Goal: Information Seeking & Learning: Learn about a topic

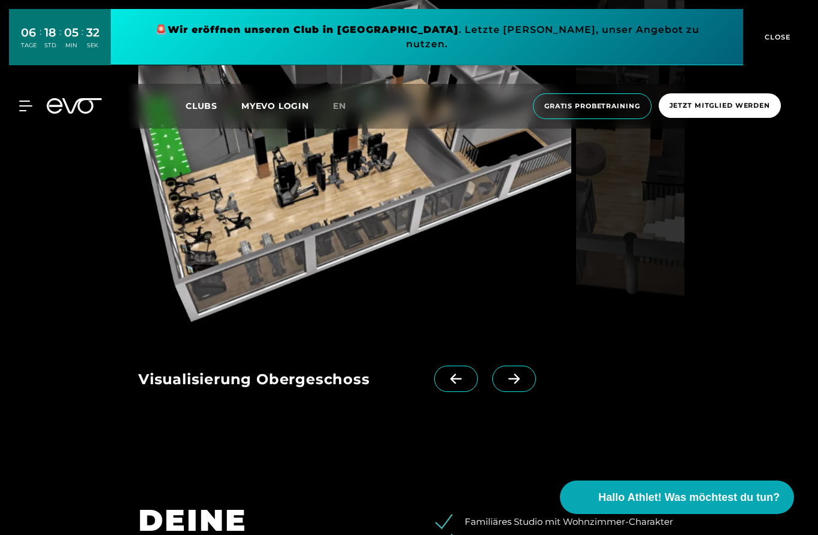
click at [516, 384] on icon at bounding box center [513, 379] width 11 height 10
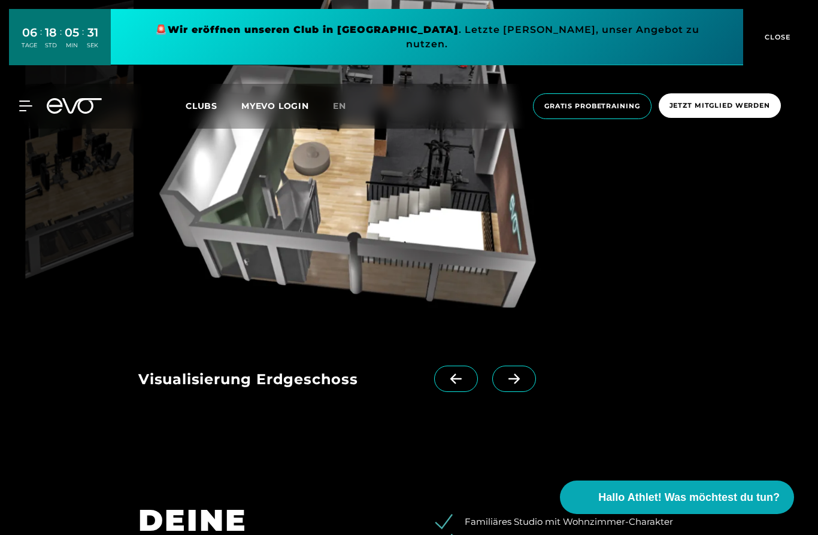
click at [508, 392] on span at bounding box center [514, 379] width 44 height 26
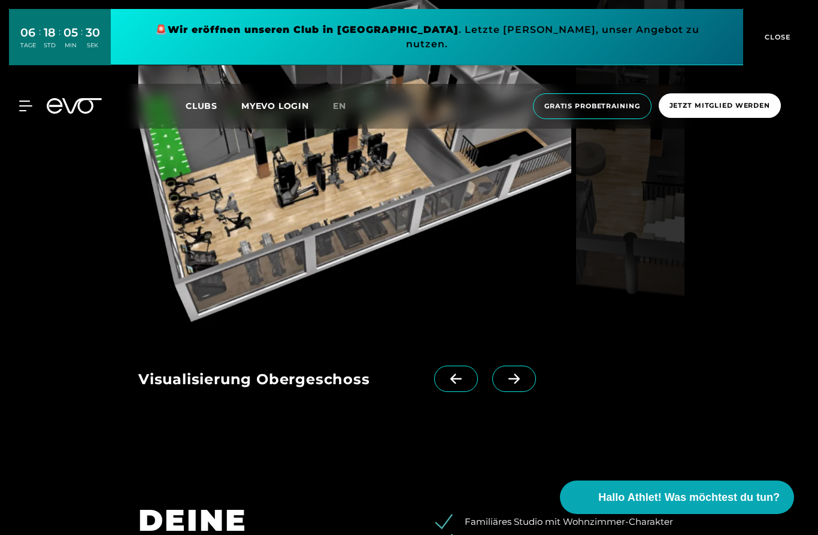
click at [517, 384] on icon at bounding box center [513, 379] width 11 height 10
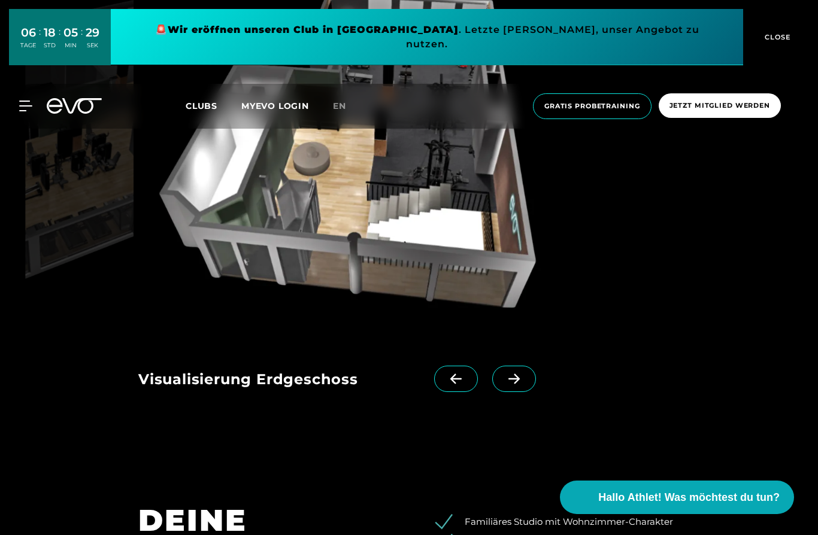
click at [446, 384] on icon at bounding box center [456, 379] width 21 height 11
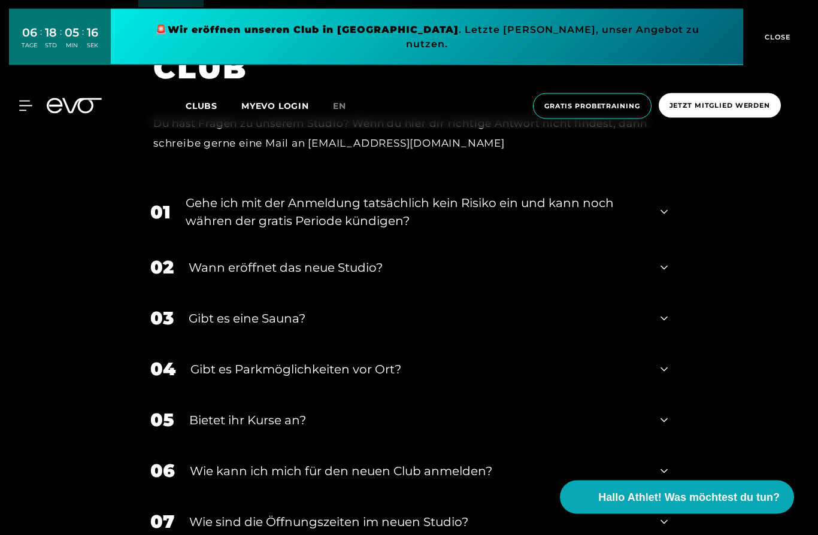
scroll to position [2512, 0]
click at [589, 277] on div "Wann eröffnet das neue Studio?" at bounding box center [417, 268] width 457 height 18
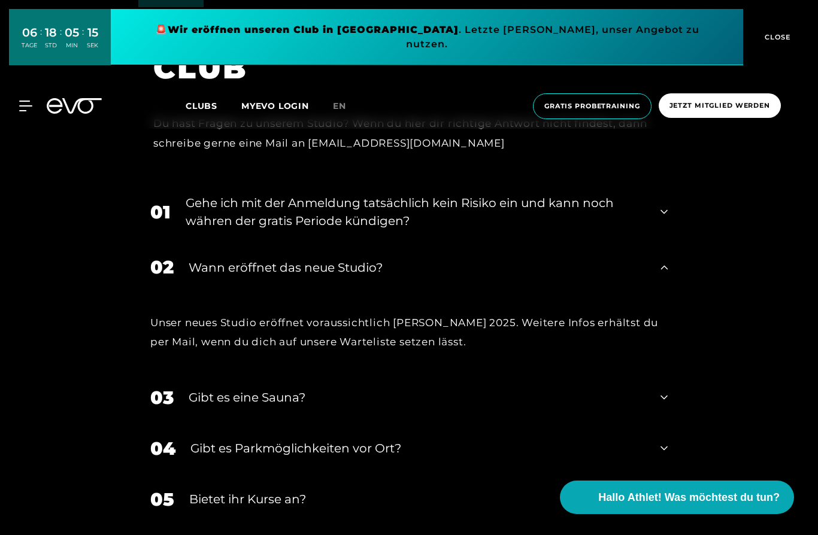
click at [660, 293] on div "02 Wann eröffnet das neue Studio?" at bounding box center [408, 267] width 541 height 51
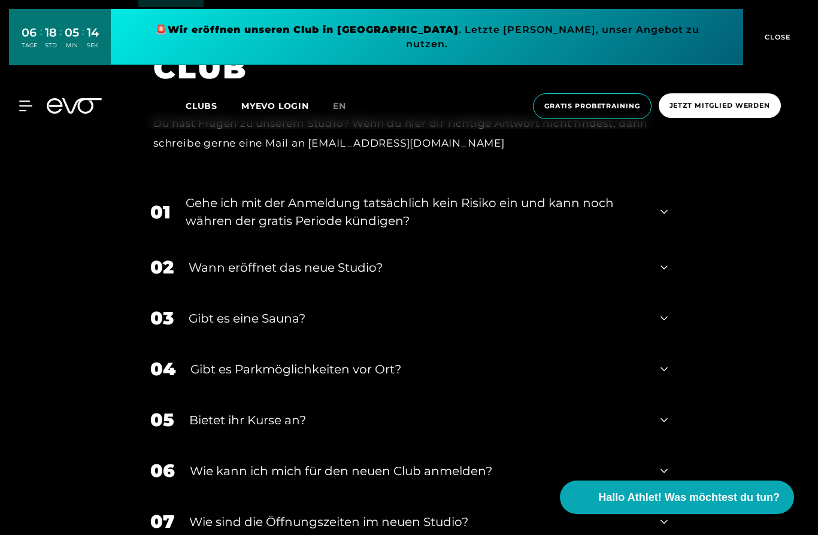
click at [662, 275] on icon at bounding box center [664, 268] width 7 height 14
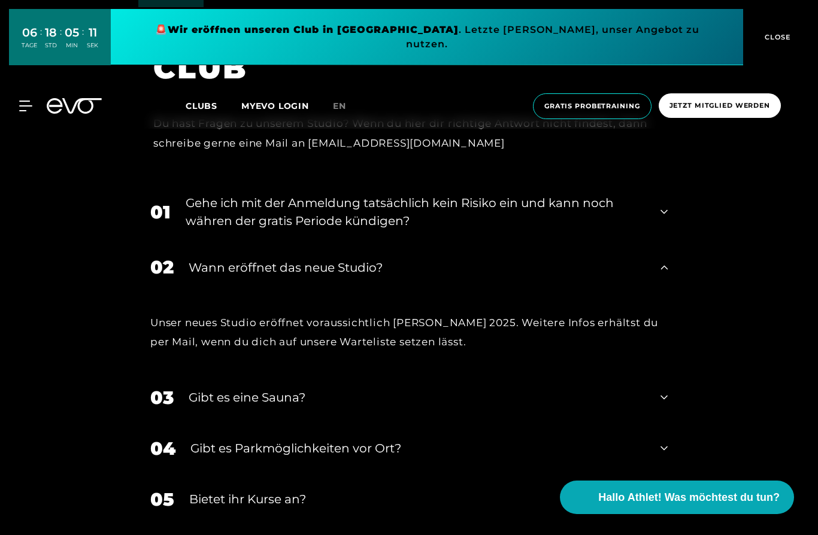
click at [661, 275] on icon at bounding box center [664, 268] width 7 height 14
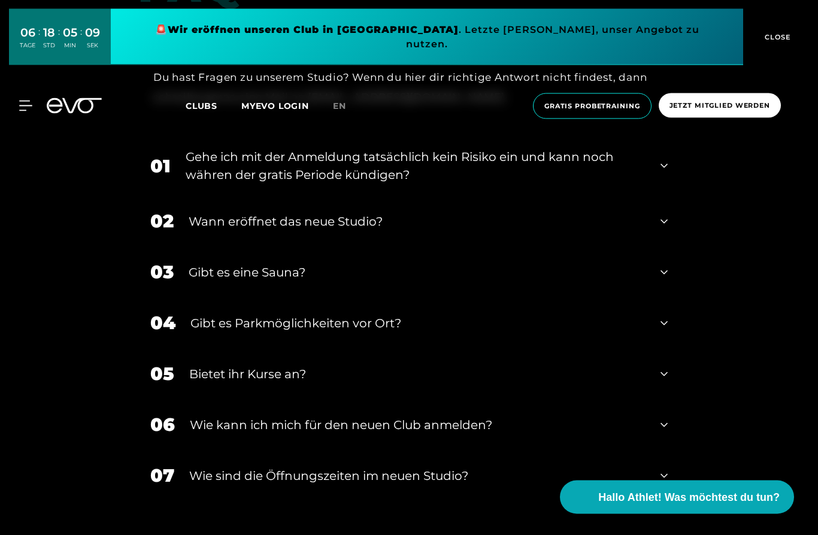
click at [665, 280] on icon at bounding box center [664, 273] width 7 height 14
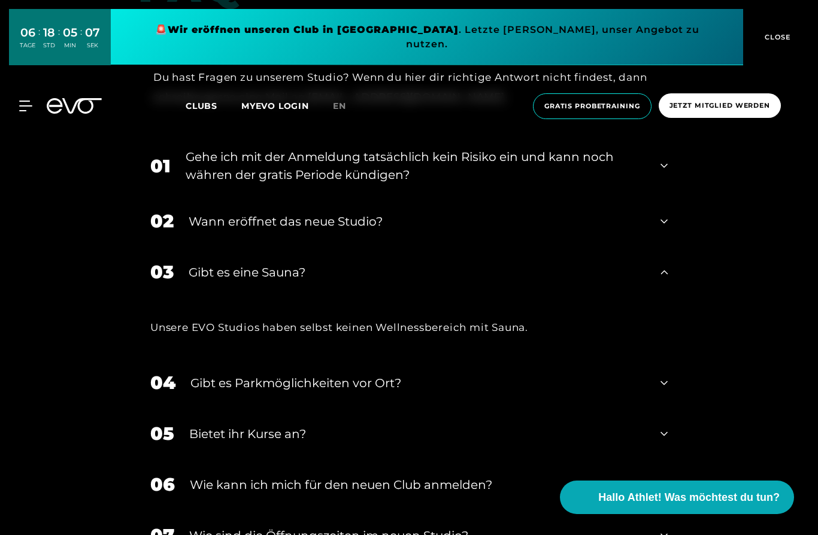
click at [656, 298] on div "03 Gibt es eine Sauna?" at bounding box center [408, 272] width 541 height 51
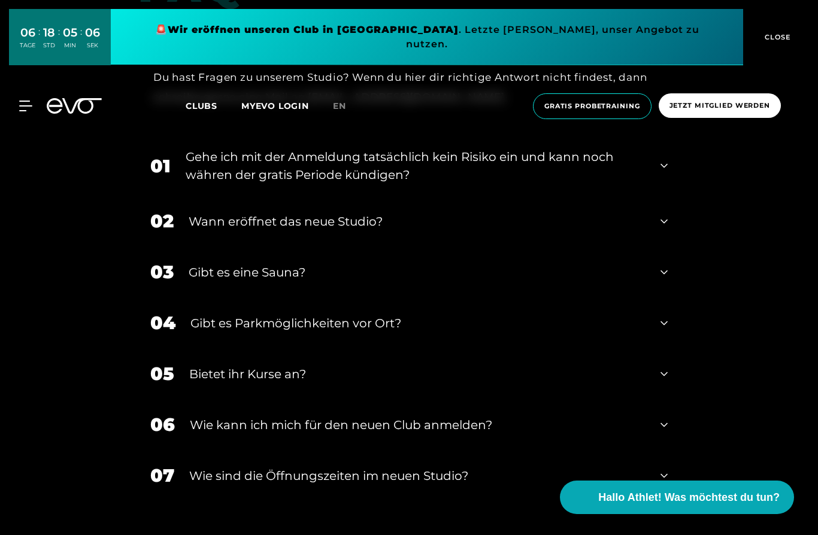
click at [651, 196] on div "01 Gehe ich mit der Anmeldung tatsächlich kein Risiko ein und kann noch währen …" at bounding box center [408, 166] width 541 height 60
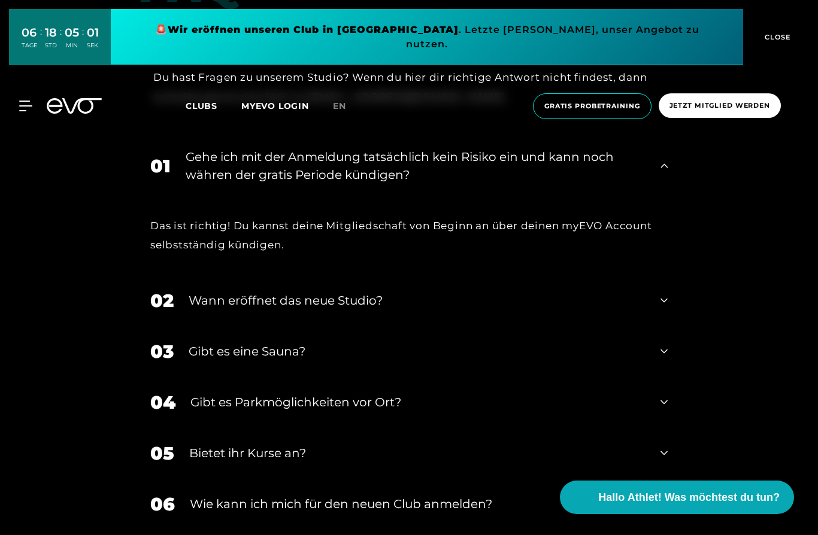
click at [659, 196] on div "01 Gehe ich mit der Anmeldung tatsächlich kein Risiko ein und kann noch währen …" at bounding box center [408, 166] width 541 height 60
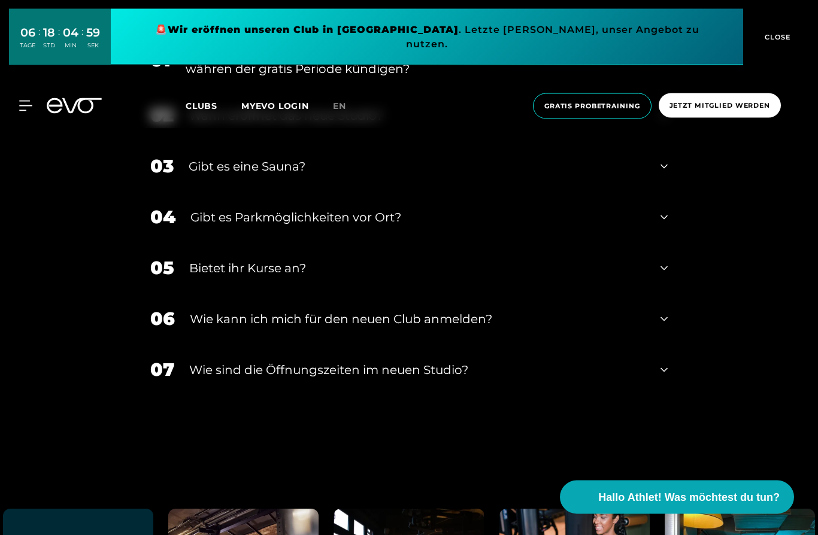
scroll to position [2663, 0]
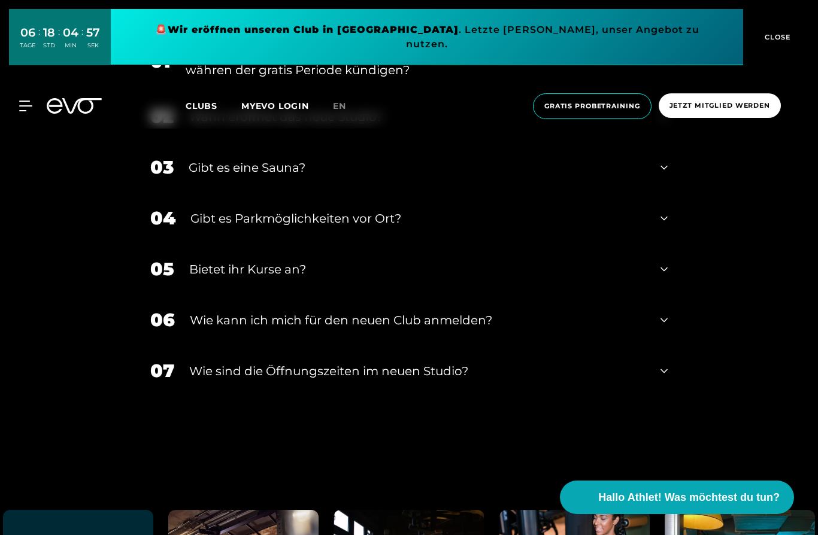
click at [657, 346] on div "06 Wie kann ich mich für den neuen Club anmelden?" at bounding box center [408, 320] width 541 height 51
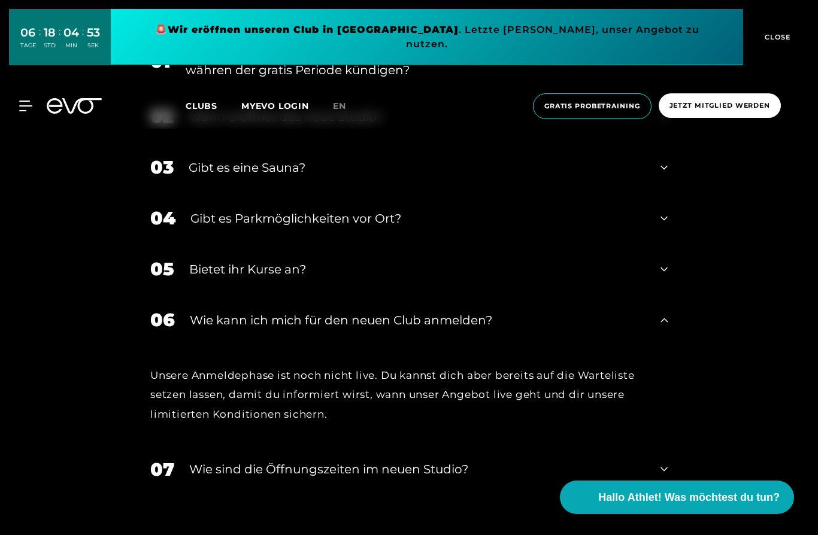
click at [654, 346] on div "06 Wie kann ich mich für den neuen Club anmelden?" at bounding box center [408, 320] width 541 height 51
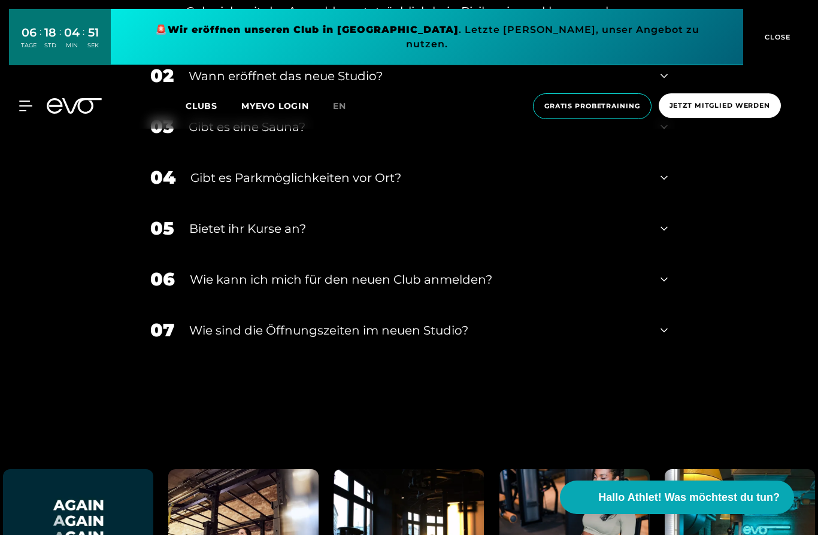
scroll to position [2701, 0]
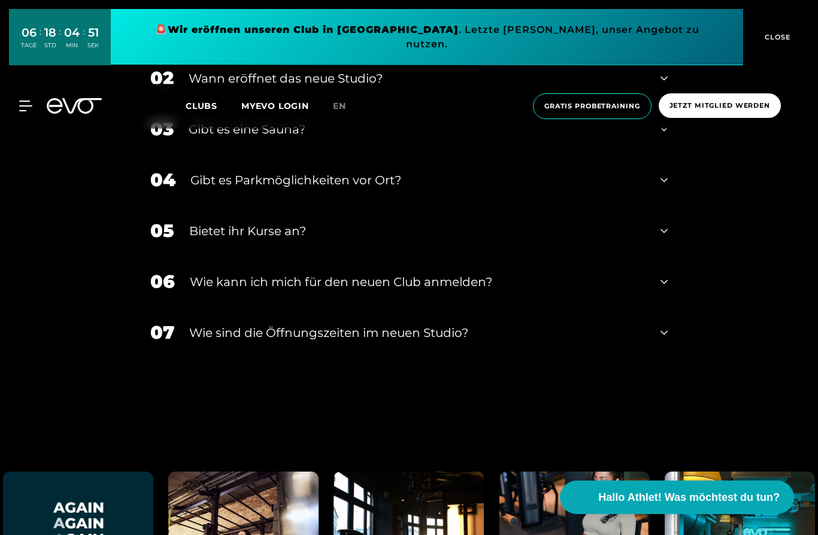
click at [646, 358] on div "07 ​Wie sind die Öffnungszeiten im neuen Studio?" at bounding box center [408, 332] width 541 height 51
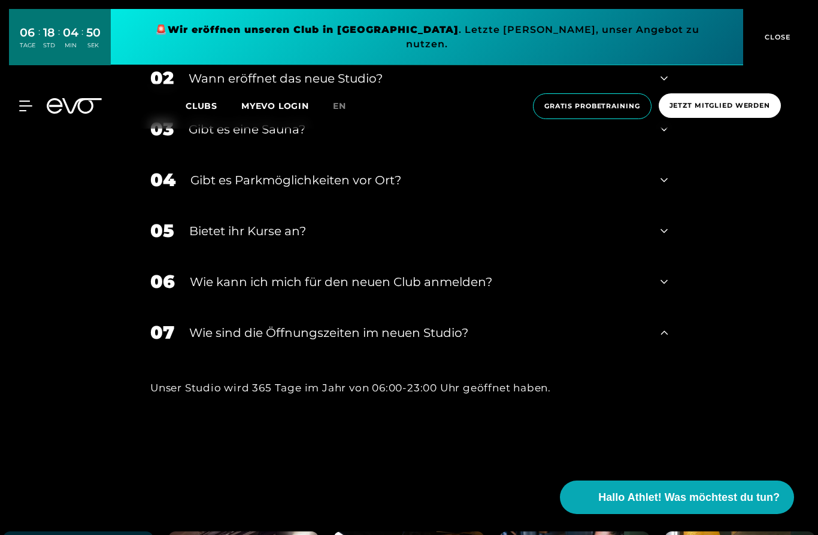
click at [647, 358] on div "07 ​Wie sind die Öffnungszeiten im neuen Studio?" at bounding box center [408, 332] width 541 height 51
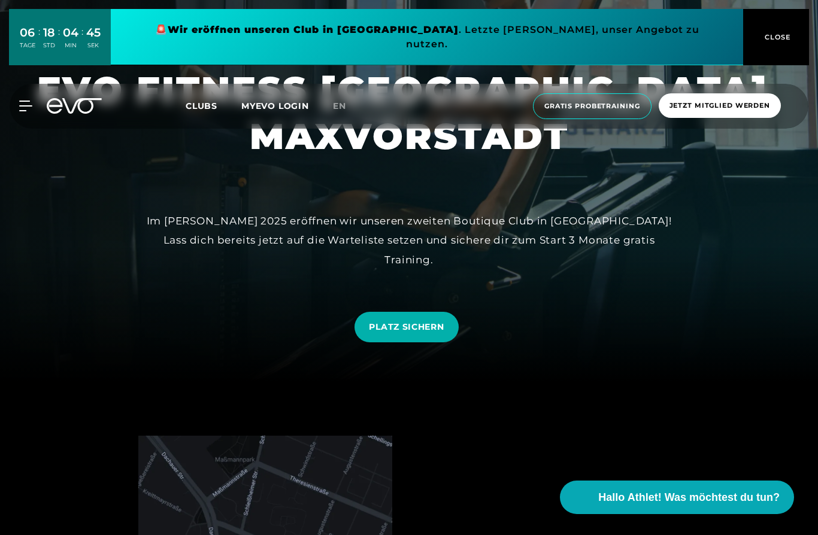
scroll to position [0, 0]
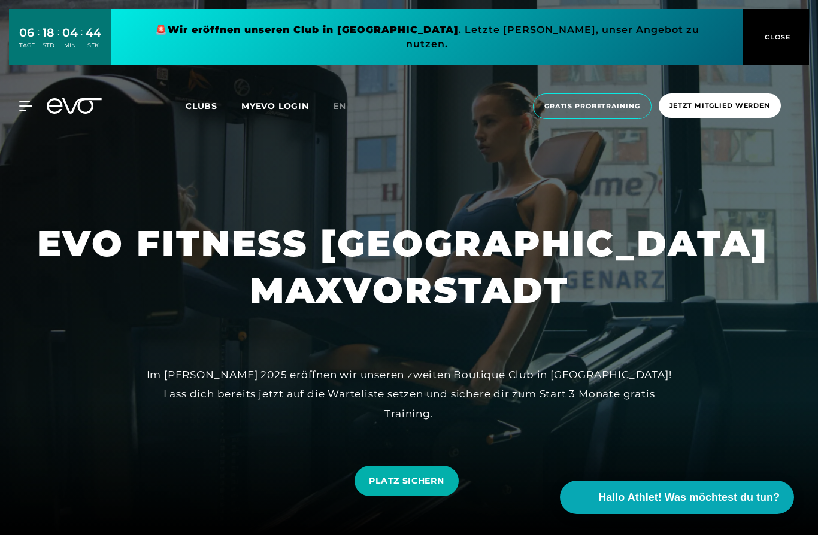
click at [30, 101] on icon at bounding box center [25, 106] width 13 height 10
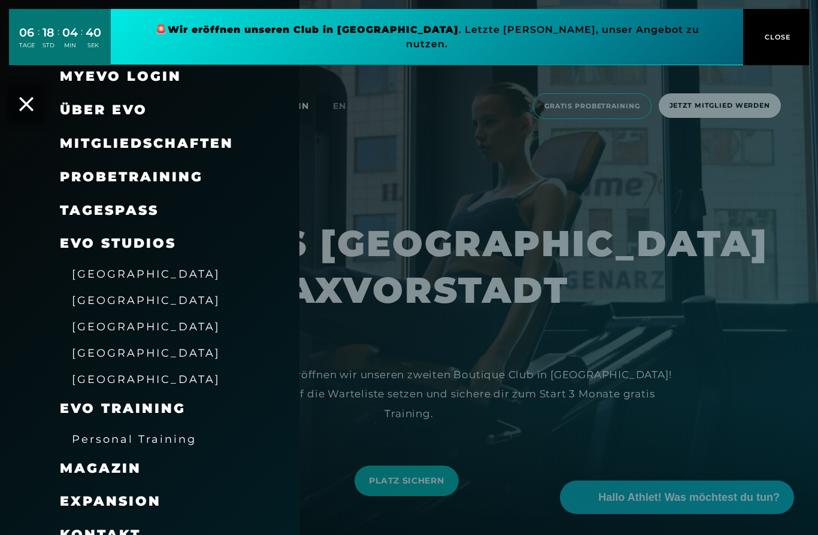
click at [82, 140] on span "Mitgliedschaften" at bounding box center [147, 143] width 174 height 16
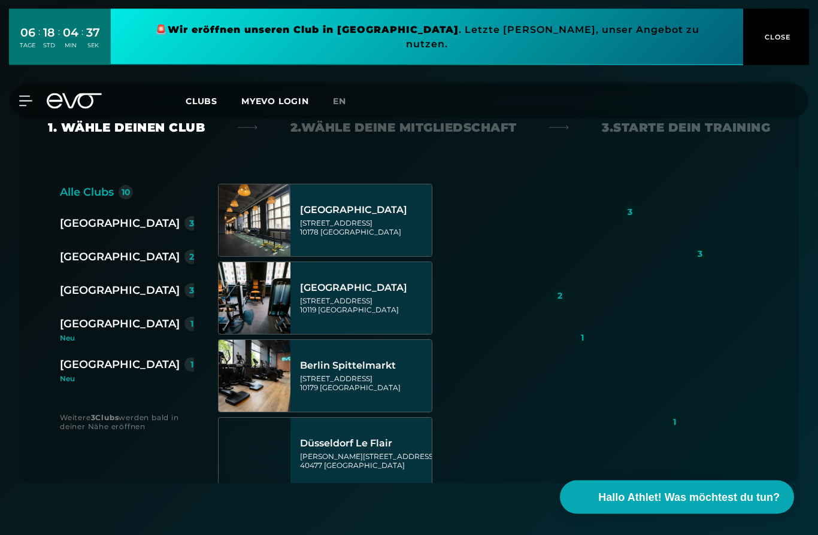
scroll to position [232, 0]
click at [74, 318] on div "[GEOGRAPHIC_DATA]" at bounding box center [120, 324] width 120 height 17
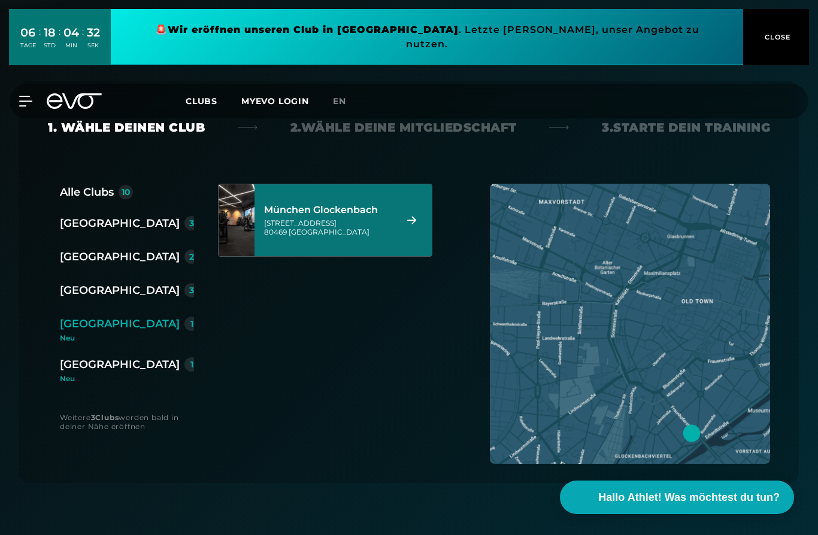
click at [419, 214] on div "München Glockenbach [STREET_ADDRESS]" at bounding box center [343, 220] width 177 height 72
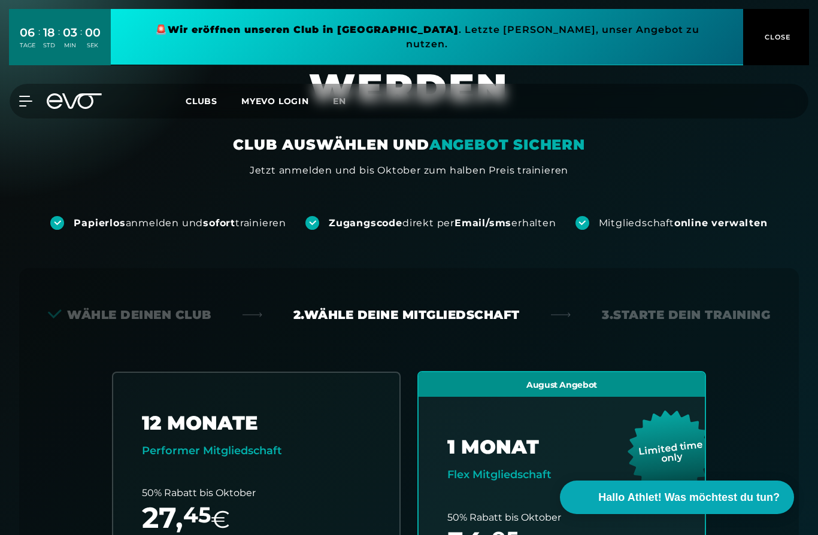
scroll to position [0, 0]
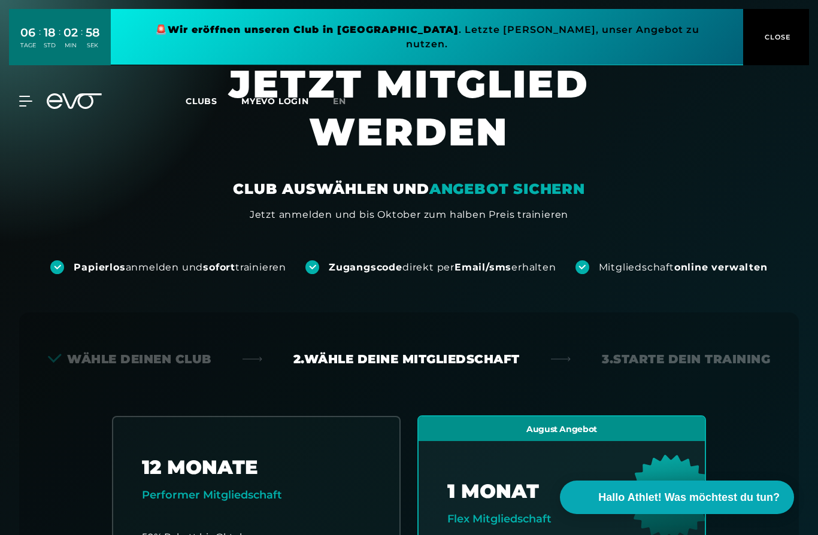
click at [193, 102] on div "MyEVO Login Über EVO Mitgliedschaften Probetraining TAGESPASS EVO Studios [GEOG…" at bounding box center [408, 101] width 813 height 35
click at [196, 96] on span "Clubs" at bounding box center [202, 101] width 32 height 11
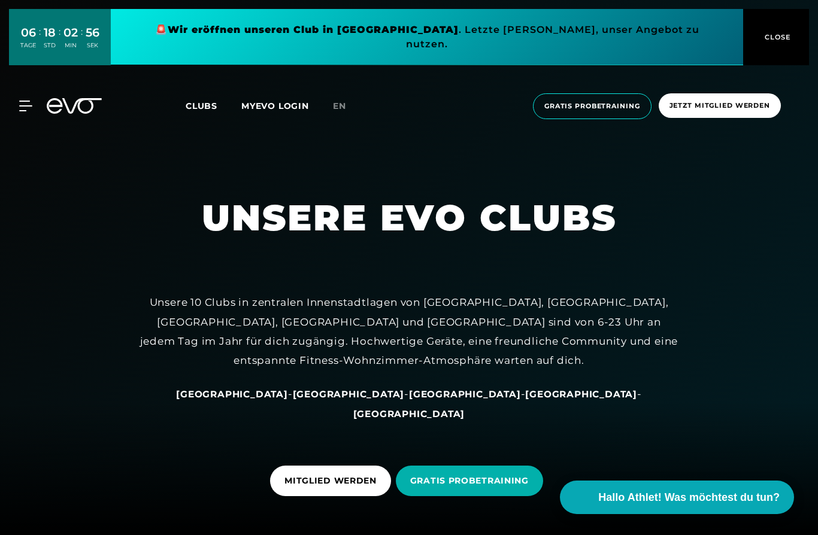
click at [201, 101] on span "Clubs" at bounding box center [202, 106] width 32 height 11
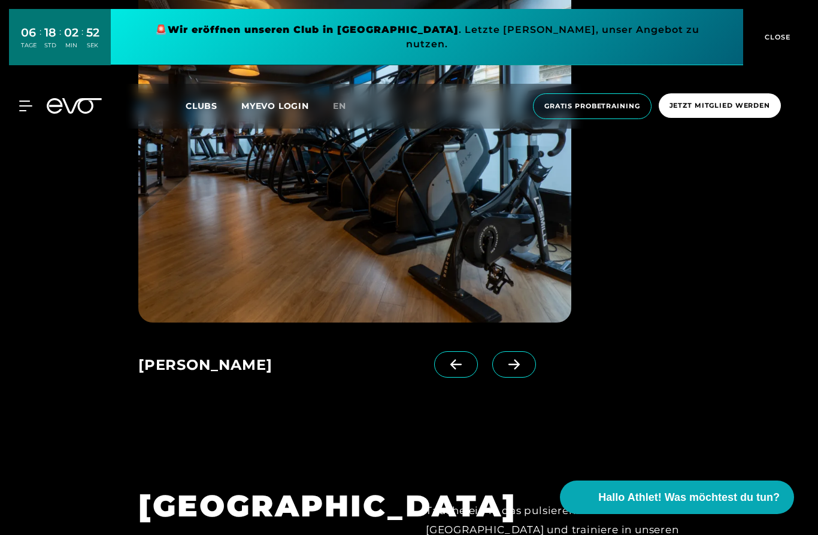
scroll to position [1009, 0]
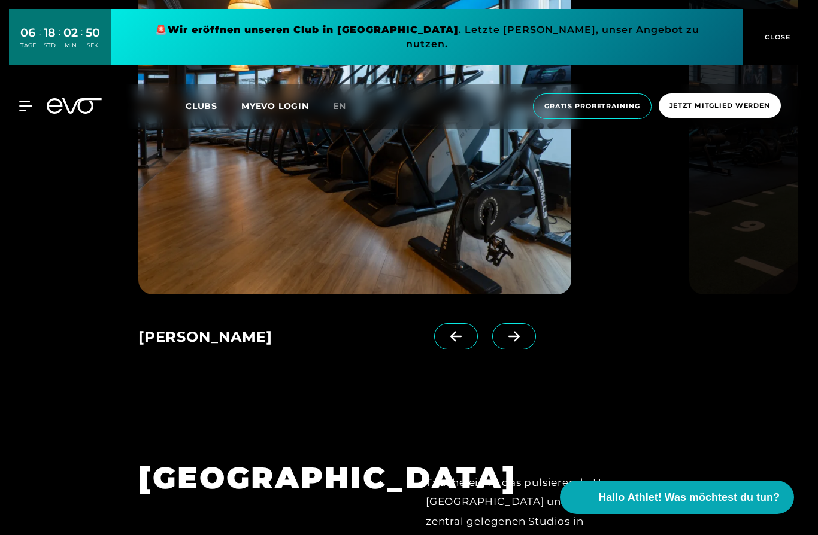
click at [523, 342] on icon at bounding box center [514, 336] width 21 height 11
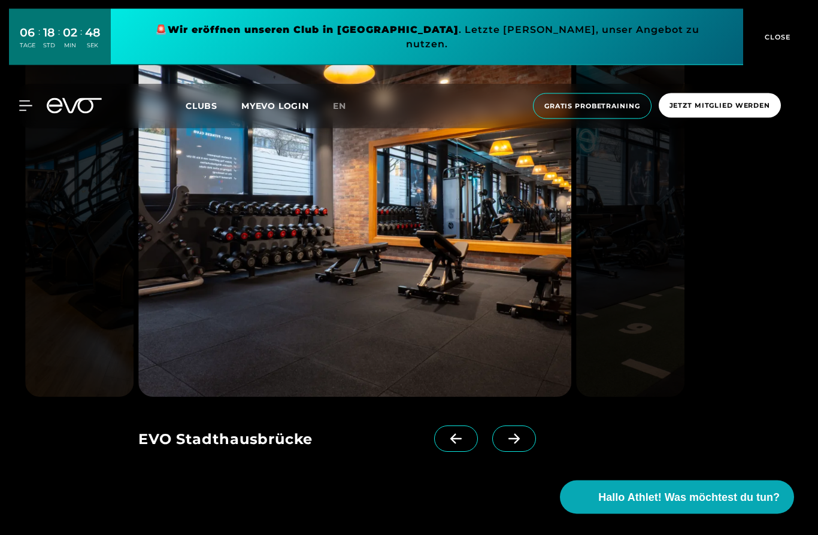
scroll to position [906, 0]
click at [521, 444] on icon at bounding box center [514, 439] width 21 height 11
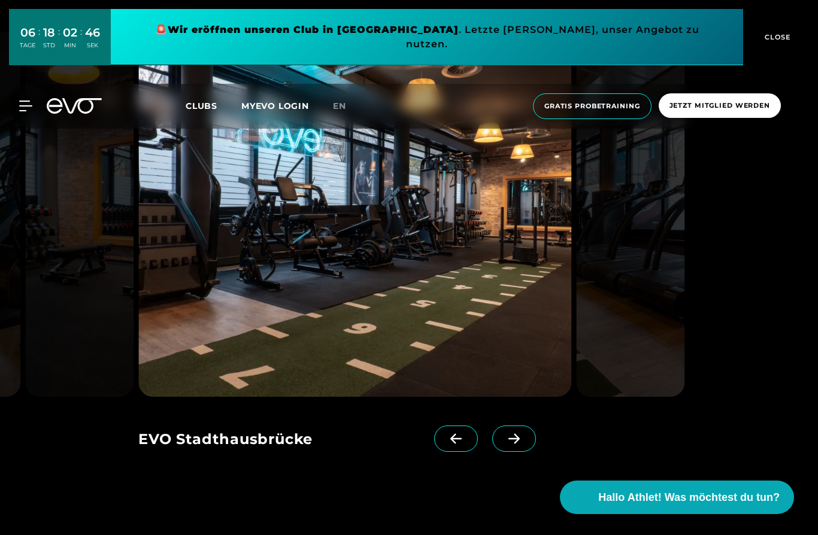
click at [513, 452] on span at bounding box center [514, 439] width 44 height 26
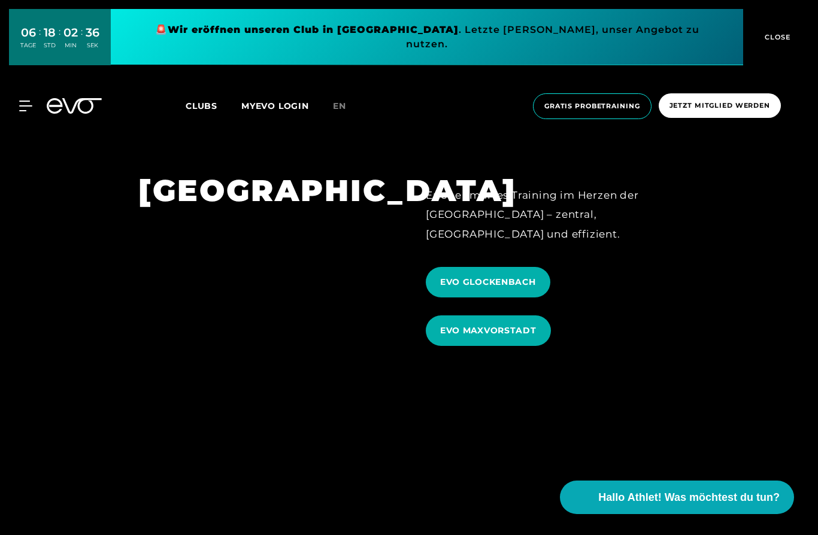
scroll to position [3734, 0]
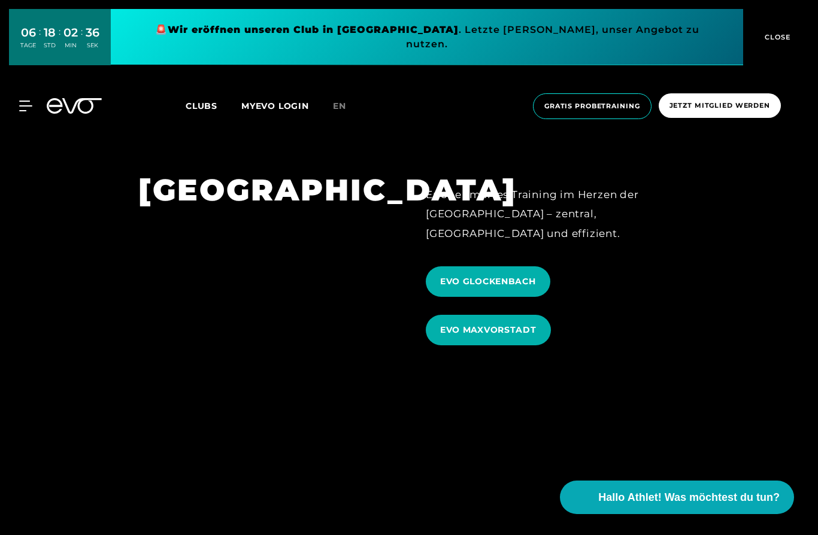
click at [520, 288] on span "EVO GLOCKENBACH" at bounding box center [488, 281] width 96 height 13
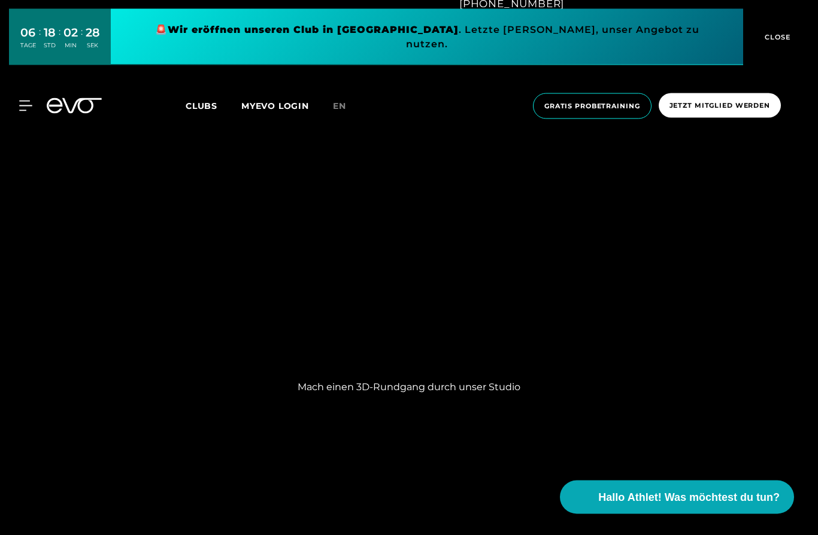
scroll to position [989, 0]
click at [467, 395] on p "Mach einen 3D-Rundgang durch unser Studio" at bounding box center [408, 387] width 479 height 14
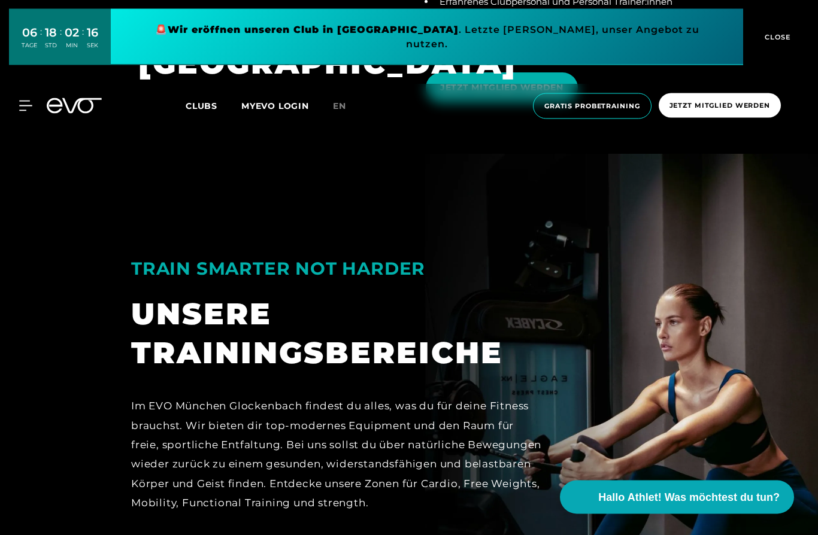
scroll to position [2399, 0]
